Goal: Complete Application Form: Complete application form

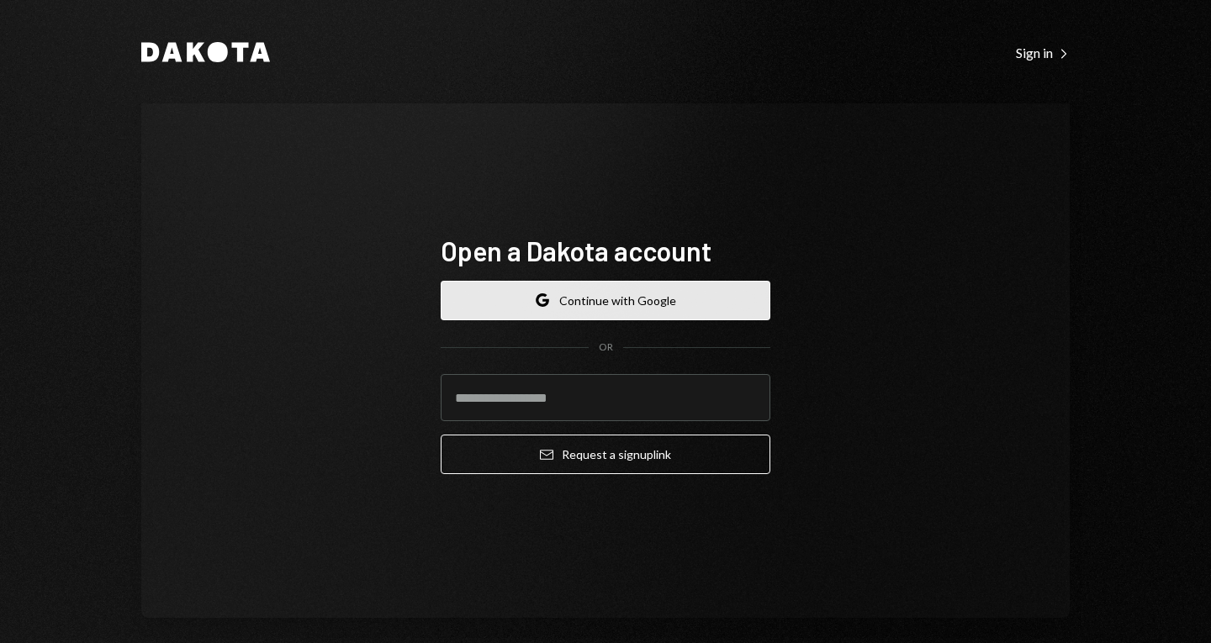
click at [650, 289] on button "Google Continue with Google" at bounding box center [606, 301] width 330 height 40
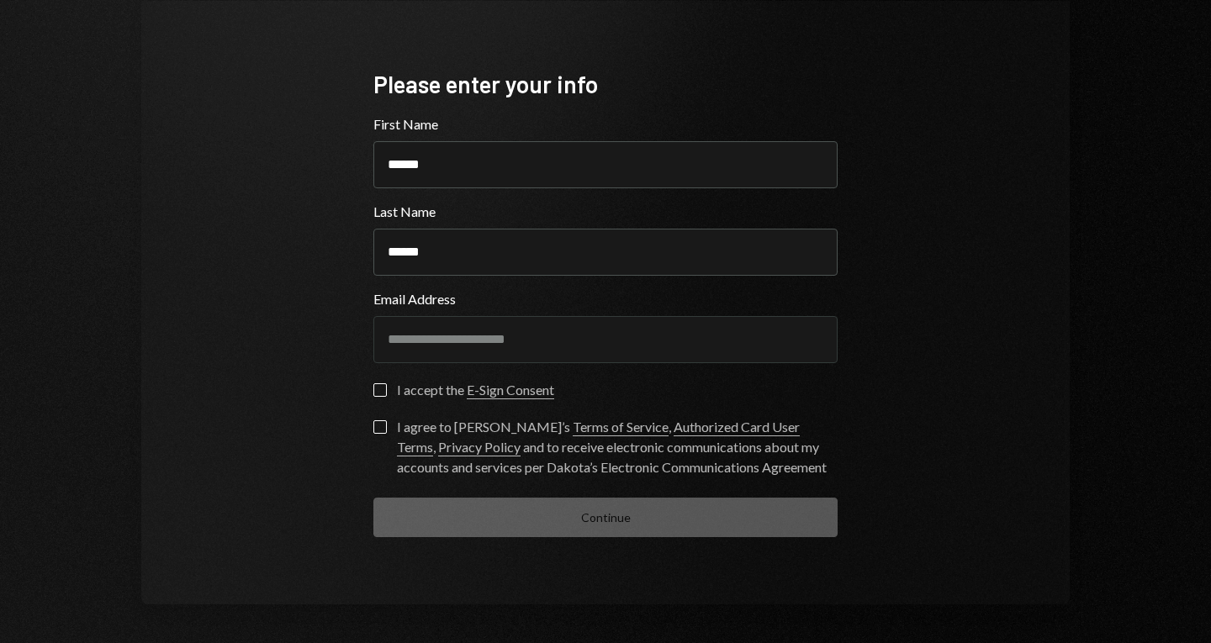
scroll to position [102, 0]
click at [378, 385] on button "I accept the E-Sign Consent" at bounding box center [379, 388] width 13 height 13
click at [377, 430] on button "I agree to [PERSON_NAME]’s Terms of Service , Authorized Card User Terms , Priv…" at bounding box center [379, 425] width 13 height 13
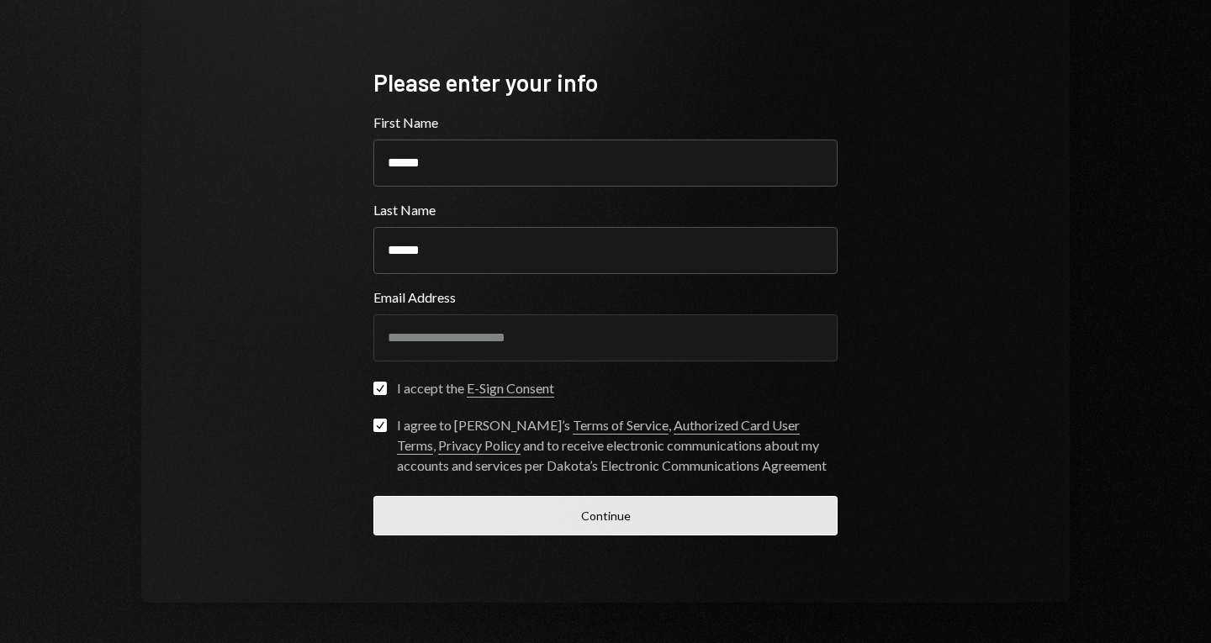
click at [528, 524] on button "Continue" at bounding box center [605, 516] width 464 height 40
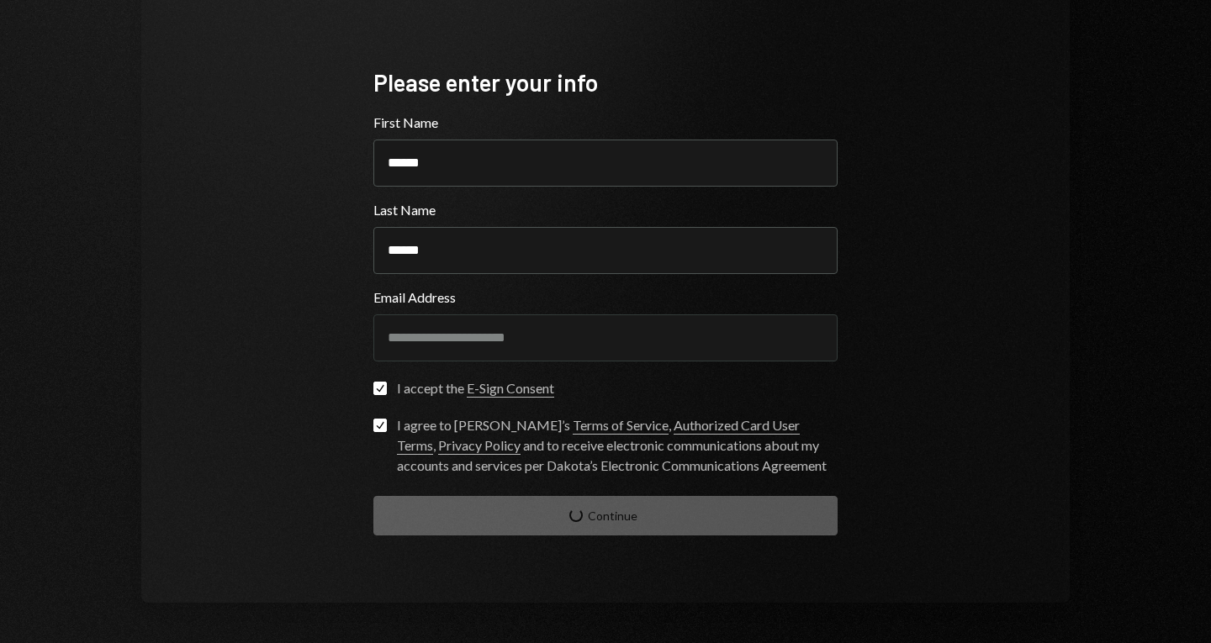
scroll to position [13, 0]
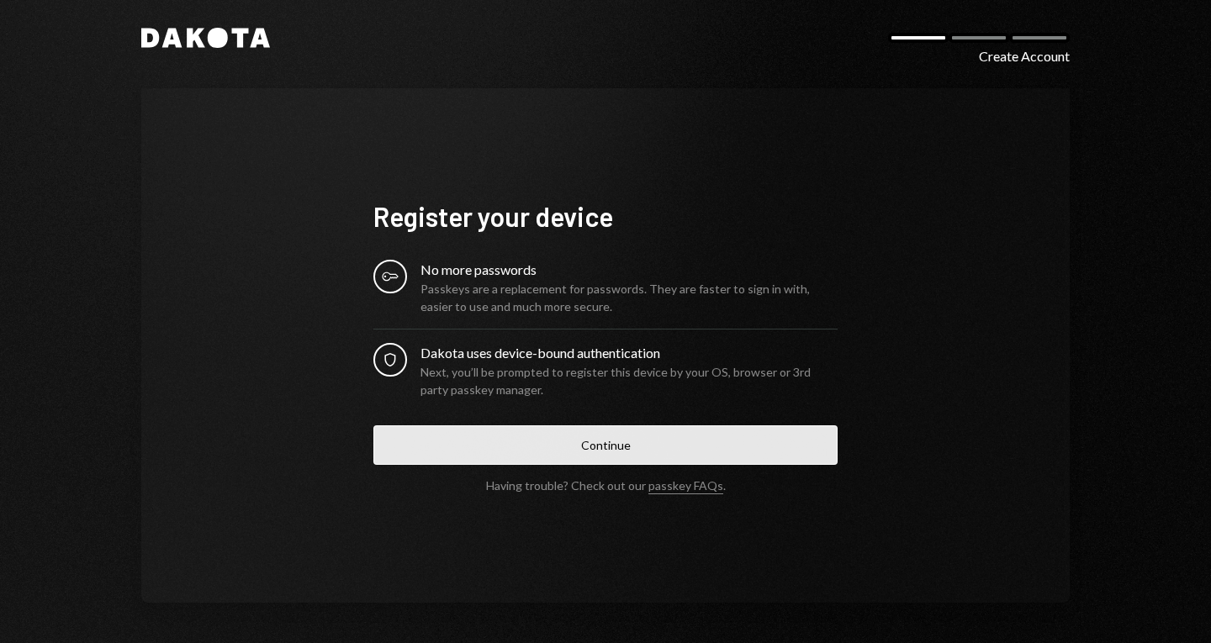
click at [527, 453] on button "Continue" at bounding box center [605, 445] width 464 height 40
click at [572, 450] on button "Continue" at bounding box center [605, 445] width 464 height 40
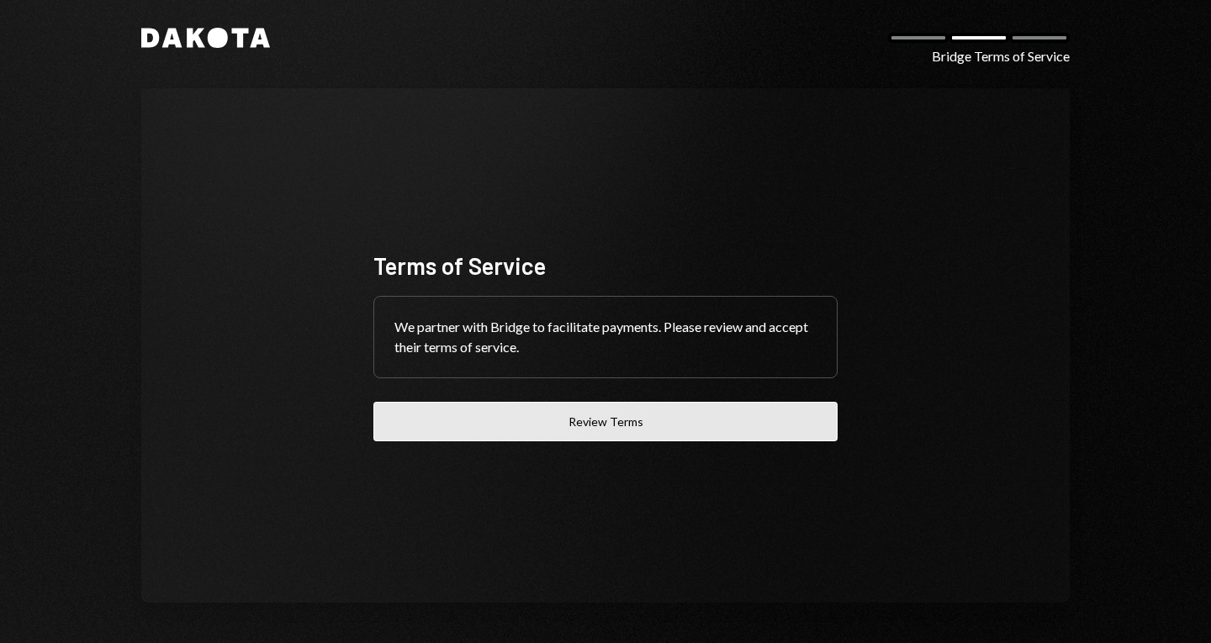
click at [700, 430] on button "Review Terms" at bounding box center [605, 422] width 464 height 40
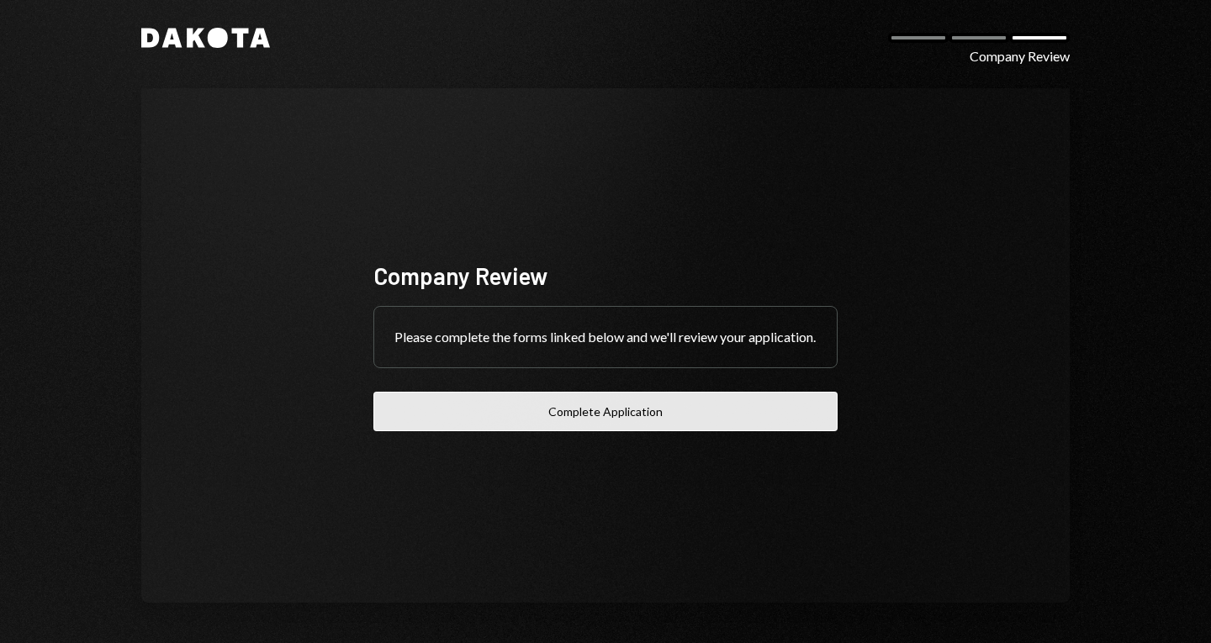
click at [544, 415] on button "Complete Application" at bounding box center [605, 412] width 464 height 40
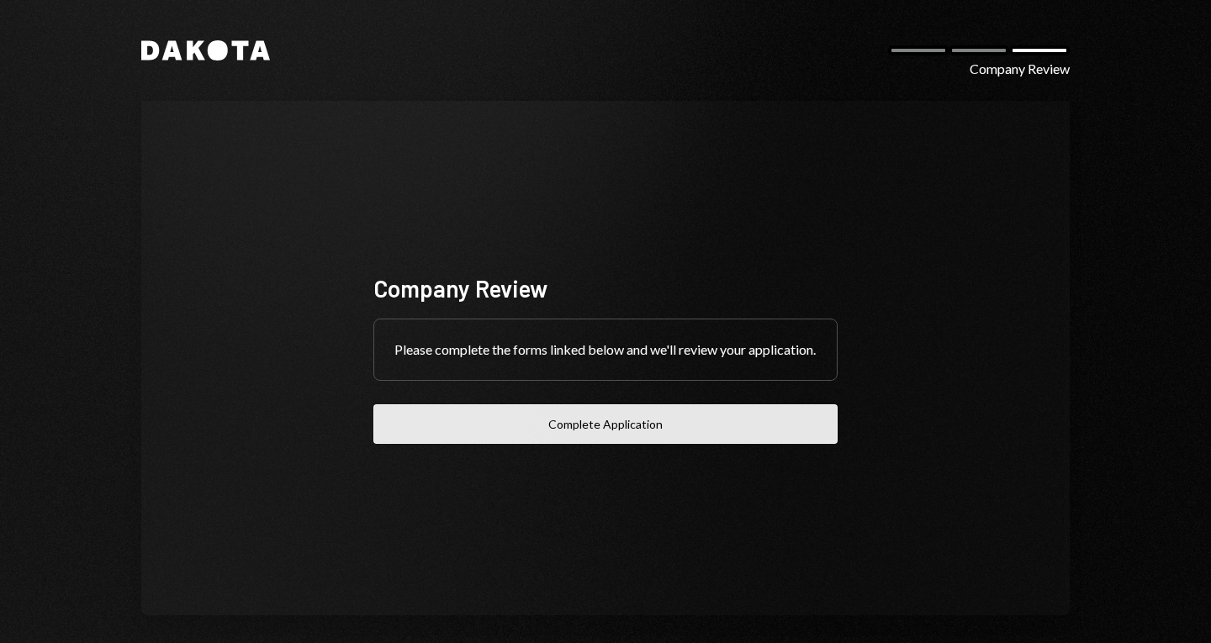
click at [576, 438] on button "Complete Application" at bounding box center [605, 424] width 464 height 40
